Goal: Navigation & Orientation: Understand site structure

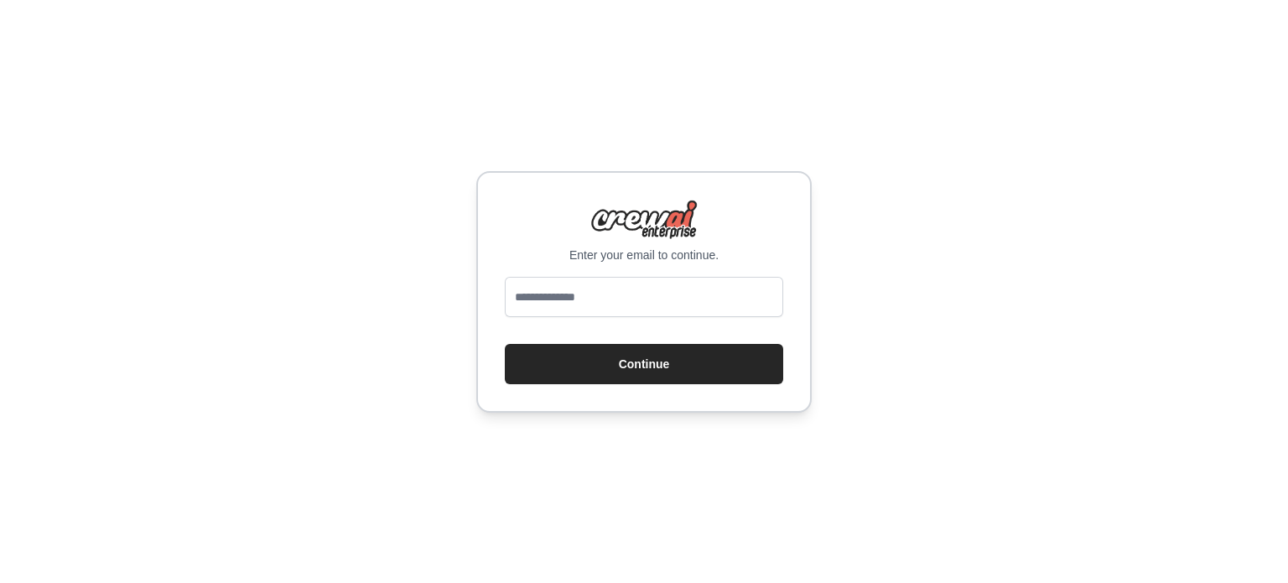
click at [657, 288] on input "email" at bounding box center [644, 297] width 278 height 40
type input "**********"
click at [655, 362] on button "Continue" at bounding box center [644, 364] width 278 height 40
click at [613, 364] on button "Continue" at bounding box center [644, 364] width 278 height 40
click at [594, 352] on button "Continue" at bounding box center [644, 364] width 278 height 40
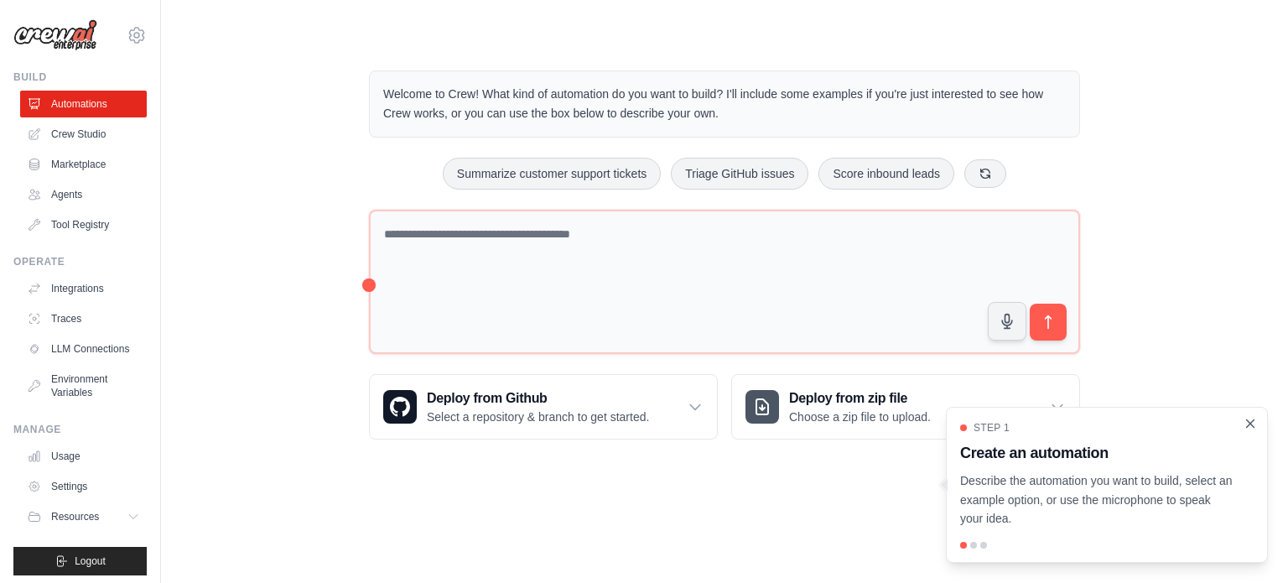
click at [1248, 422] on icon "Close walkthrough" at bounding box center [1251, 423] width 8 height 8
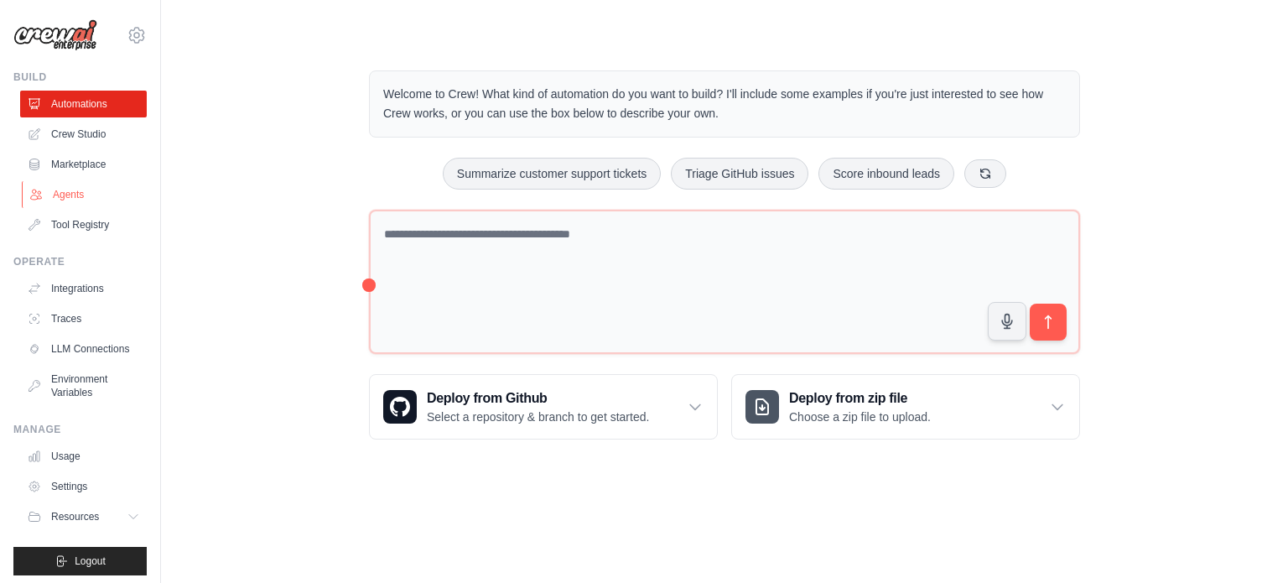
click at [76, 190] on link "Agents" at bounding box center [85, 194] width 127 height 27
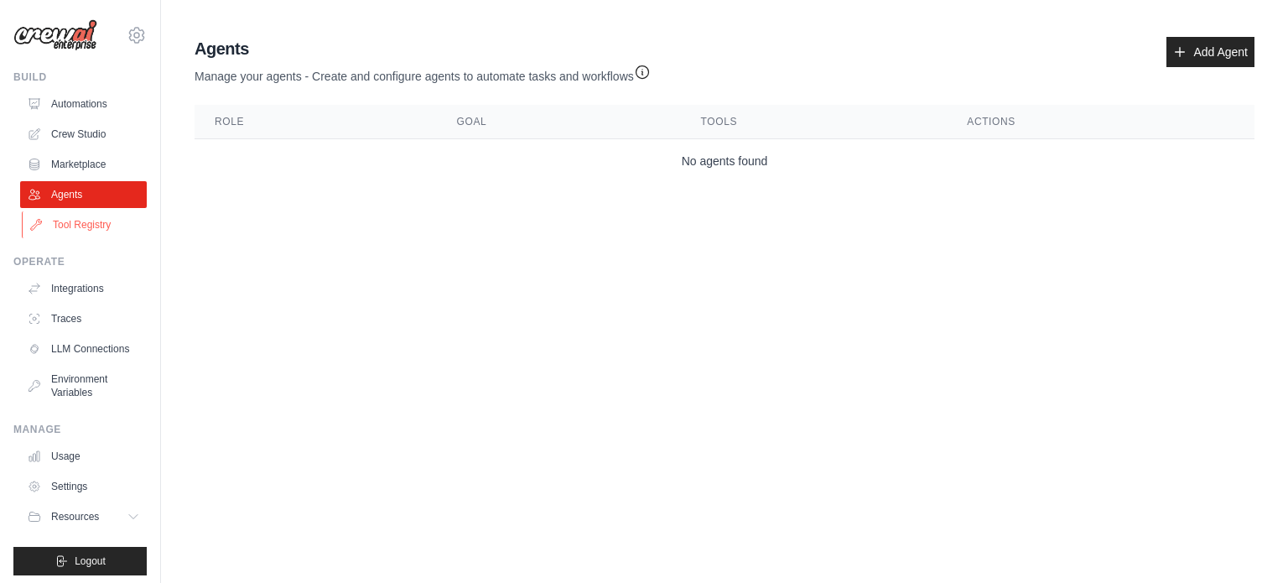
click at [83, 227] on link "Tool Registry" at bounding box center [85, 224] width 127 height 27
